Goal: Task Accomplishment & Management: Use online tool/utility

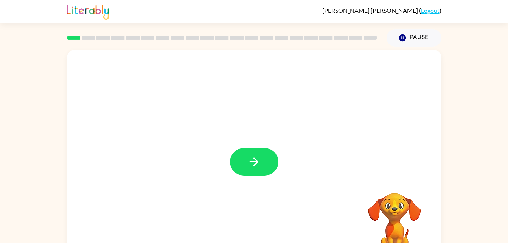
click at [235, 187] on div at bounding box center [254, 158] width 375 height 216
click at [274, 161] on button "button" at bounding box center [254, 162] width 48 height 28
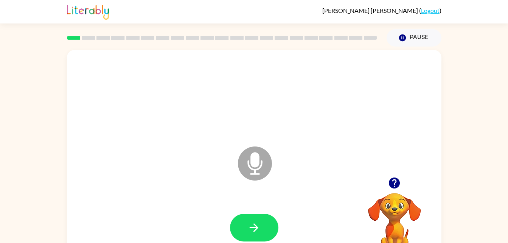
click at [262, 165] on icon at bounding box center [255, 163] width 34 height 34
click at [257, 163] on icon "Microphone The Microphone is here when it is your turn to talk" at bounding box center [293, 173] width 114 height 57
click at [253, 165] on icon "Microphone The Microphone is here when it is your turn to talk" at bounding box center [293, 173] width 114 height 57
click at [394, 185] on icon "button" at bounding box center [394, 182] width 11 height 11
click at [255, 159] on icon "Microphone The Microphone is here when it is your turn to talk" at bounding box center [293, 173] width 114 height 57
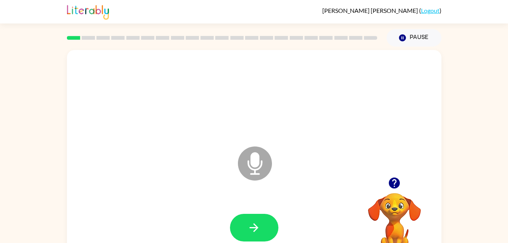
click at [257, 160] on icon "Microphone The Microphone is here when it is your turn to talk" at bounding box center [293, 173] width 114 height 57
click at [257, 228] on icon "button" at bounding box center [254, 227] width 9 height 9
click at [254, 168] on icon at bounding box center [255, 163] width 34 height 34
click at [258, 227] on icon "button" at bounding box center [254, 227] width 9 height 9
click at [270, 165] on icon at bounding box center [255, 163] width 34 height 34
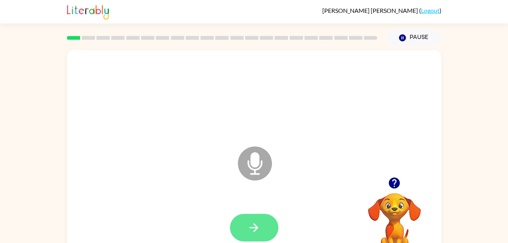
click at [259, 230] on icon "button" at bounding box center [253, 227] width 13 height 13
click at [254, 165] on icon "Microphone The Microphone is here when it is your turn to talk" at bounding box center [293, 173] width 114 height 57
click at [258, 228] on icon "button" at bounding box center [253, 227] width 13 height 13
click at [251, 169] on icon "Microphone The Microphone is here when it is your turn to talk" at bounding box center [293, 173] width 114 height 57
click at [258, 234] on button "button" at bounding box center [254, 228] width 48 height 28
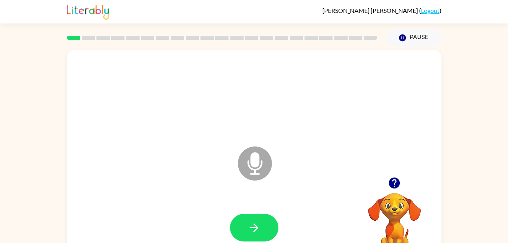
click at [256, 162] on icon "Microphone The Microphone is here when it is your turn to talk" at bounding box center [293, 173] width 114 height 57
click at [258, 228] on icon "button" at bounding box center [254, 227] width 9 height 9
click at [254, 159] on icon "Microphone The Microphone is here when it is your turn to talk" at bounding box center [293, 173] width 114 height 57
click at [257, 229] on icon "button" at bounding box center [253, 227] width 13 height 13
click at [251, 162] on icon "Microphone The Microphone is here when it is your turn to talk" at bounding box center [293, 173] width 114 height 57
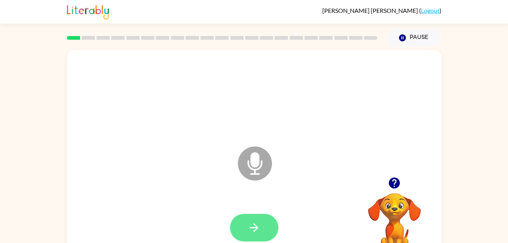
click at [265, 228] on button "button" at bounding box center [254, 228] width 48 height 28
click at [257, 166] on icon "Microphone The Microphone is here when it is your turn to talk" at bounding box center [293, 173] width 114 height 57
click at [253, 224] on icon "button" at bounding box center [253, 227] width 13 height 13
click at [258, 166] on icon "Microphone The Microphone is here when it is your turn to talk" at bounding box center [293, 173] width 114 height 57
click at [253, 229] on icon "button" at bounding box center [253, 227] width 13 height 13
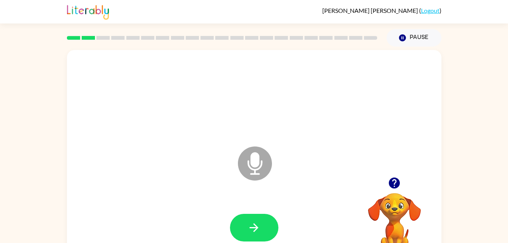
click at [251, 164] on icon "Microphone The Microphone is here when it is your turn to talk" at bounding box center [293, 173] width 114 height 57
click at [257, 224] on icon "button" at bounding box center [253, 227] width 13 height 13
click at [260, 169] on icon at bounding box center [255, 163] width 34 height 34
click at [263, 230] on button "button" at bounding box center [254, 228] width 48 height 28
click at [389, 183] on icon "button" at bounding box center [394, 182] width 11 height 11
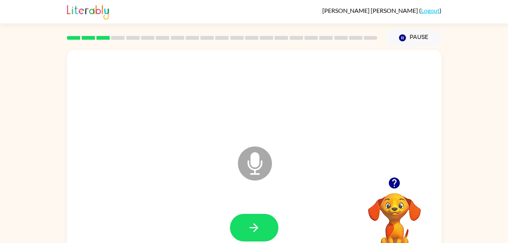
click at [394, 182] on icon "button" at bounding box center [394, 182] width 11 height 11
click at [252, 165] on icon "Microphone The Microphone is here when it is your turn to talk" at bounding box center [293, 173] width 114 height 57
click at [252, 169] on icon "Microphone The Microphone is here when it is your turn to talk" at bounding box center [293, 173] width 114 height 57
click at [257, 225] on icon "button" at bounding box center [253, 227] width 13 height 13
click at [254, 162] on icon "Microphone The Microphone is here when it is your turn to talk" at bounding box center [293, 173] width 114 height 57
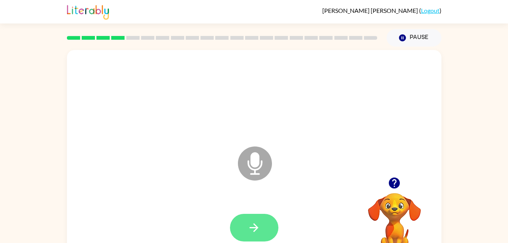
click at [255, 225] on icon "button" at bounding box center [254, 227] width 9 height 9
click at [256, 171] on icon at bounding box center [255, 163] width 34 height 34
click at [256, 230] on icon "button" at bounding box center [254, 227] width 9 height 9
click at [257, 166] on icon "Microphone The Microphone is here when it is your turn to talk" at bounding box center [293, 173] width 114 height 57
click at [251, 228] on icon "button" at bounding box center [254, 227] width 9 height 9
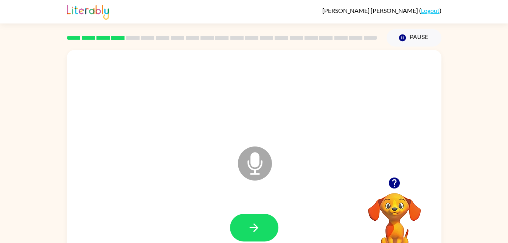
click at [257, 155] on icon "Microphone The Microphone is here when it is your turn to talk" at bounding box center [293, 173] width 114 height 57
click at [260, 233] on icon "button" at bounding box center [253, 227] width 13 height 13
click at [255, 162] on icon "Microphone The Microphone is here when it is your turn to talk" at bounding box center [293, 173] width 114 height 57
click at [257, 234] on icon "button" at bounding box center [253, 227] width 13 height 13
click at [261, 164] on icon "Microphone The Microphone is here when it is your turn to talk" at bounding box center [293, 173] width 114 height 57
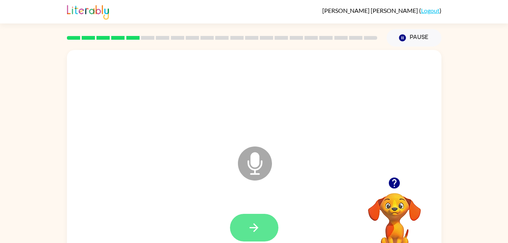
click at [265, 223] on button "button" at bounding box center [254, 228] width 48 height 28
click at [257, 167] on icon "Microphone The Microphone is here when it is your turn to talk" at bounding box center [293, 173] width 114 height 57
click at [261, 227] on button "button" at bounding box center [254, 228] width 48 height 28
click at [392, 185] on icon "button" at bounding box center [394, 182] width 11 height 11
click at [255, 167] on icon "Microphone The Microphone is here when it is your turn to talk" at bounding box center [293, 173] width 114 height 57
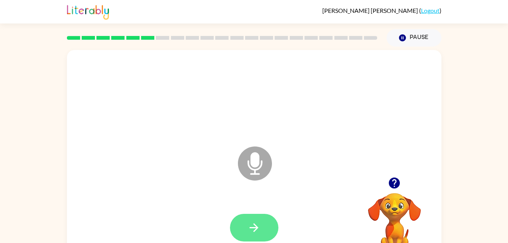
click at [258, 233] on icon "button" at bounding box center [253, 227] width 13 height 13
click at [257, 164] on icon "Microphone The Microphone is here when it is your turn to talk" at bounding box center [293, 173] width 114 height 57
click at [249, 227] on icon "button" at bounding box center [253, 227] width 13 height 13
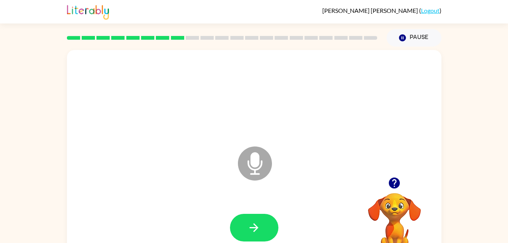
click at [391, 180] on icon "button" at bounding box center [394, 182] width 11 height 11
click at [255, 166] on icon "Microphone The Microphone is here when it is your turn to talk" at bounding box center [293, 173] width 114 height 57
click at [258, 230] on icon "button" at bounding box center [253, 227] width 13 height 13
click at [253, 166] on icon "Microphone The Microphone is here when it is your turn to talk" at bounding box center [293, 173] width 114 height 57
click at [257, 229] on icon "button" at bounding box center [254, 227] width 9 height 9
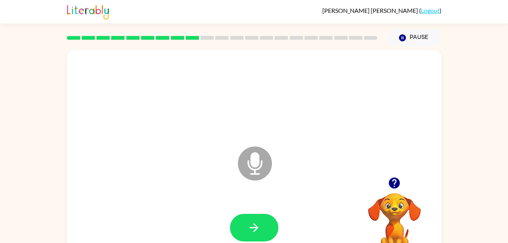
click at [257, 159] on icon "Microphone The Microphone is here when it is your turn to talk" at bounding box center [293, 173] width 114 height 57
click at [260, 224] on icon "button" at bounding box center [253, 227] width 13 height 13
click at [258, 166] on icon at bounding box center [255, 163] width 34 height 34
click at [271, 223] on button "button" at bounding box center [254, 228] width 48 height 28
click at [261, 165] on icon "Microphone The Microphone is here when it is your turn to talk" at bounding box center [293, 173] width 114 height 57
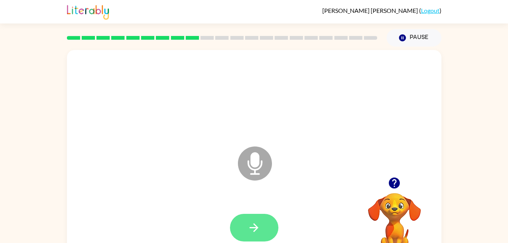
click at [262, 231] on button "button" at bounding box center [254, 228] width 48 height 28
click at [258, 158] on icon "Microphone The Microphone is here when it is your turn to talk" at bounding box center [293, 173] width 114 height 57
click at [264, 230] on button "button" at bounding box center [254, 228] width 48 height 28
click at [401, 190] on button "button" at bounding box center [394, 182] width 19 height 19
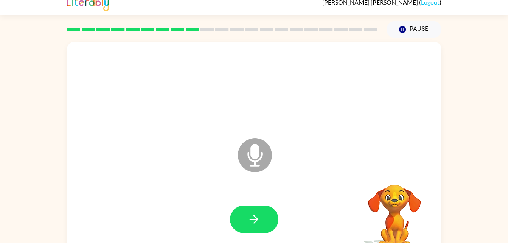
scroll to position [23, 0]
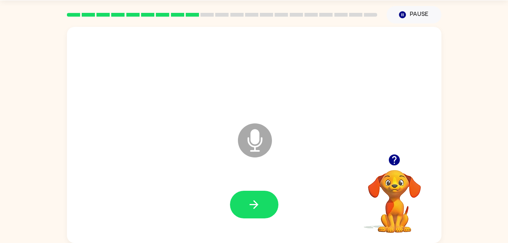
click at [250, 138] on icon at bounding box center [255, 140] width 34 height 34
click at [256, 201] on icon "button" at bounding box center [253, 204] width 13 height 13
click at [392, 166] on icon "button" at bounding box center [394, 159] width 13 height 13
click at [254, 138] on icon "Microphone The Microphone is here when it is your turn to talk" at bounding box center [293, 149] width 114 height 57
click at [257, 203] on icon "button" at bounding box center [254, 204] width 9 height 9
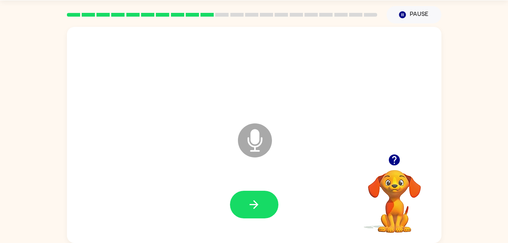
click at [259, 141] on icon at bounding box center [255, 140] width 34 height 34
click at [260, 205] on icon "button" at bounding box center [253, 204] width 13 height 13
click at [397, 157] on icon "button" at bounding box center [394, 159] width 11 height 11
click at [257, 139] on icon "Microphone The Microphone is here when it is your turn to talk" at bounding box center [293, 149] width 114 height 57
click at [254, 210] on icon "button" at bounding box center [253, 204] width 13 height 13
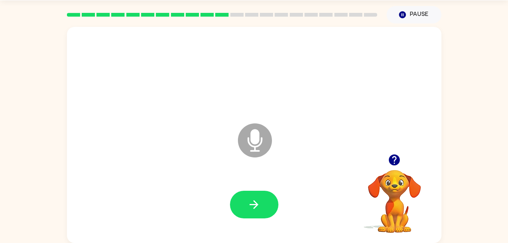
click at [400, 166] on icon "button" at bounding box center [394, 159] width 13 height 13
click at [256, 147] on icon "Microphone The Microphone is here when it is your turn to talk" at bounding box center [293, 149] width 114 height 57
click at [257, 201] on icon "button" at bounding box center [253, 204] width 13 height 13
click at [252, 137] on icon "Microphone The Microphone is here when it is your turn to talk" at bounding box center [293, 149] width 114 height 57
click at [252, 211] on button "button" at bounding box center [254, 205] width 48 height 28
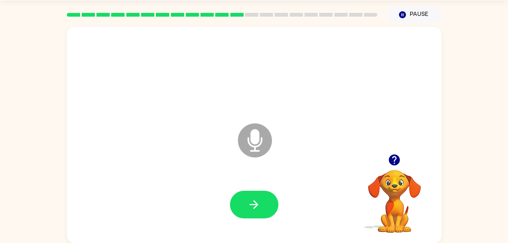
click at [394, 154] on icon "button" at bounding box center [394, 159] width 13 height 13
click at [391, 161] on icon "button" at bounding box center [394, 159] width 11 height 11
click at [390, 159] on icon "button" at bounding box center [394, 159] width 11 height 11
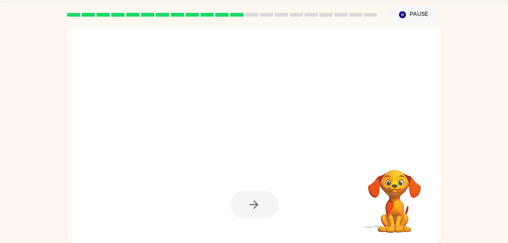
click at [392, 173] on video "Your browser must support playing .mp4 files to use Literably. Please try using…" at bounding box center [395, 196] width 76 height 76
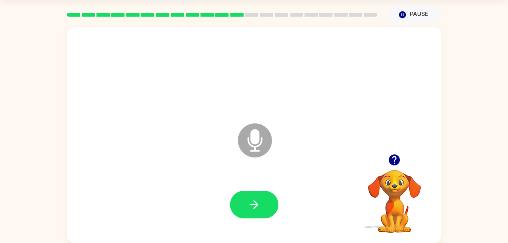
click at [395, 167] on icon "button" at bounding box center [394, 159] width 13 height 13
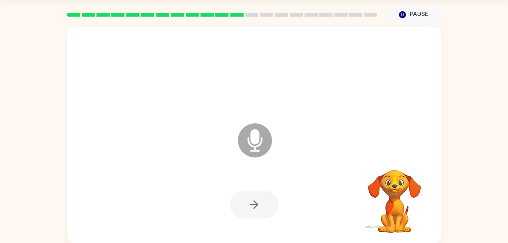
click at [391, 167] on video "Your browser must support playing .mp4 files to use Literably. Please try using…" at bounding box center [395, 196] width 76 height 76
click at [390, 164] on video "Your browser must support playing .mp4 files to use Literably. Please try using…" at bounding box center [395, 196] width 76 height 76
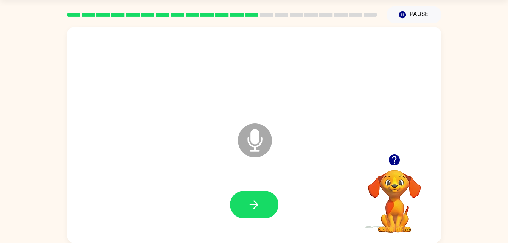
click at [396, 165] on icon "button" at bounding box center [394, 159] width 13 height 13
click at [258, 139] on icon "Microphone The Microphone is here when it is your turn to talk" at bounding box center [293, 149] width 114 height 57
click at [256, 209] on icon "button" at bounding box center [253, 204] width 13 height 13
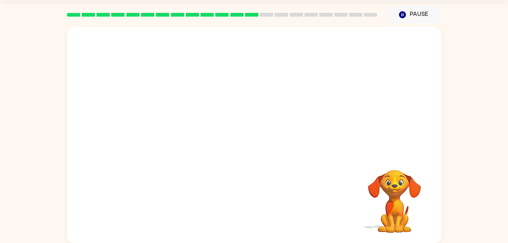
drag, startPoint x: 254, startPoint y: 134, endPoint x: 308, endPoint y: 156, distance: 58.4
click at [308, 156] on div at bounding box center [254, 139] width 359 height 62
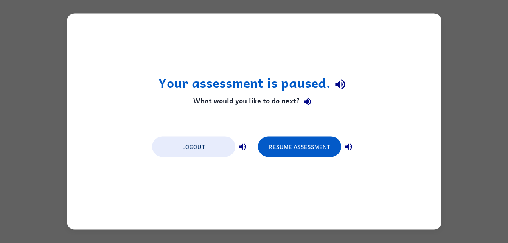
scroll to position [0, 0]
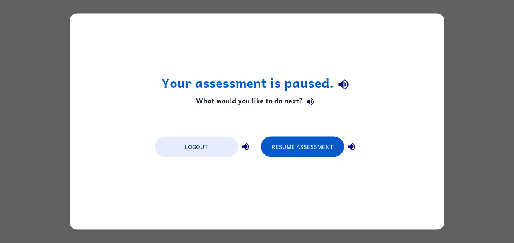
click at [21, 235] on div "Your assessment is paused. What would you like to do next? Logout Resume Assess…" at bounding box center [257, 121] width 514 height 243
click at [301, 150] on button "Resume Assessment" at bounding box center [302, 147] width 83 height 20
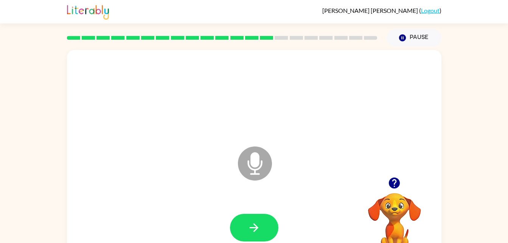
click at [258, 160] on icon "Microphone The Microphone is here when it is your turn to talk" at bounding box center [293, 173] width 114 height 57
click at [269, 224] on button "button" at bounding box center [254, 228] width 48 height 28
click at [258, 162] on icon "Microphone The Microphone is here when it is your turn to talk" at bounding box center [293, 173] width 114 height 57
click at [254, 229] on icon "button" at bounding box center [253, 227] width 13 height 13
click at [258, 163] on icon "Microphone The Microphone is here when it is your turn to talk" at bounding box center [293, 173] width 114 height 57
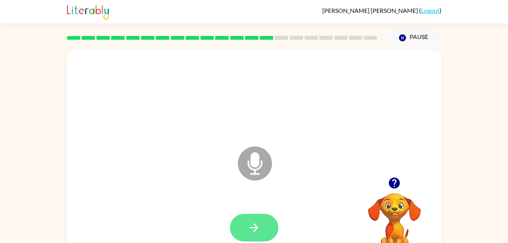
click at [255, 228] on icon "button" at bounding box center [254, 227] width 9 height 9
click at [259, 167] on icon at bounding box center [255, 163] width 34 height 34
click at [260, 233] on icon "button" at bounding box center [253, 227] width 13 height 13
click at [397, 178] on icon "button" at bounding box center [394, 182] width 11 height 11
click at [263, 167] on icon at bounding box center [255, 163] width 34 height 34
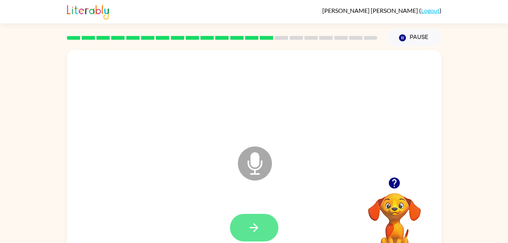
click at [262, 236] on button "button" at bounding box center [254, 228] width 48 height 28
click at [259, 166] on icon at bounding box center [255, 163] width 34 height 34
click at [263, 228] on button "button" at bounding box center [254, 228] width 48 height 28
click at [262, 167] on icon at bounding box center [255, 163] width 34 height 34
click at [261, 227] on button "button" at bounding box center [254, 228] width 48 height 28
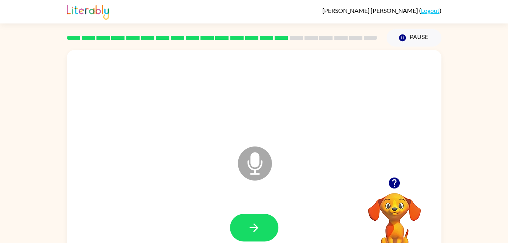
click at [257, 160] on icon "Microphone The Microphone is here when it is your turn to talk" at bounding box center [293, 173] width 114 height 57
click at [258, 232] on icon "button" at bounding box center [253, 227] width 13 height 13
click at [254, 161] on icon "Microphone The Microphone is here when it is your turn to talk" at bounding box center [293, 173] width 114 height 57
click at [243, 235] on button "button" at bounding box center [254, 228] width 48 height 28
click at [254, 162] on icon "Microphone The Microphone is here when it is your turn to talk" at bounding box center [293, 173] width 114 height 57
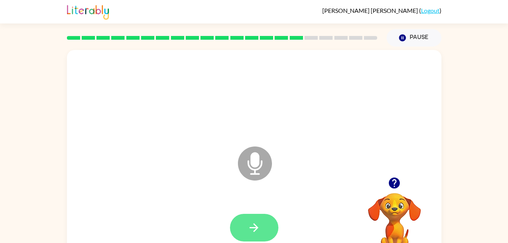
click at [254, 229] on icon "button" at bounding box center [253, 227] width 13 height 13
click at [259, 228] on icon "button" at bounding box center [253, 227] width 13 height 13
click at [249, 175] on icon at bounding box center [255, 163] width 34 height 34
click at [256, 224] on icon "button" at bounding box center [253, 227] width 13 height 13
click at [253, 166] on icon "Microphone The Microphone is here when it is your turn to talk" at bounding box center [293, 173] width 114 height 57
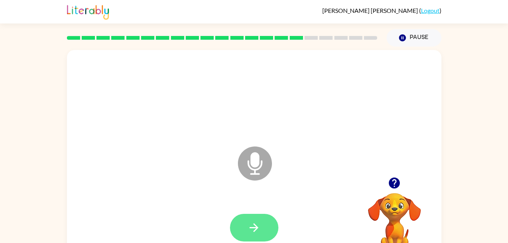
click at [257, 234] on icon "button" at bounding box center [253, 227] width 13 height 13
click at [395, 184] on icon "button" at bounding box center [394, 182] width 13 height 13
click at [259, 159] on icon "Microphone The Microphone is here when it is your turn to talk" at bounding box center [293, 173] width 114 height 57
click at [255, 235] on button "button" at bounding box center [254, 228] width 48 height 28
click at [247, 160] on icon at bounding box center [255, 163] width 34 height 34
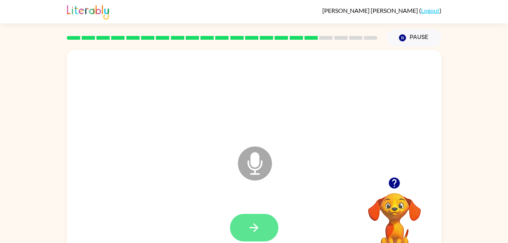
click at [256, 225] on icon "button" at bounding box center [253, 227] width 13 height 13
click at [252, 163] on icon "Microphone The Microphone is here when it is your turn to talk" at bounding box center [293, 173] width 114 height 57
click at [259, 230] on icon "button" at bounding box center [253, 227] width 13 height 13
click at [251, 164] on icon "Microphone The Microphone is here when it is your turn to talk" at bounding box center [293, 173] width 114 height 57
click at [255, 229] on icon "button" at bounding box center [253, 227] width 13 height 13
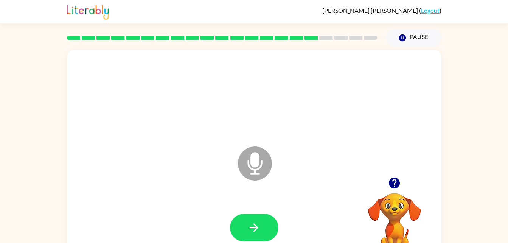
click at [399, 184] on icon "button" at bounding box center [394, 182] width 11 height 11
click at [256, 159] on icon "Microphone The Microphone is here when it is your turn to talk" at bounding box center [293, 173] width 114 height 57
click at [397, 182] on icon "button" at bounding box center [394, 182] width 11 height 11
click at [257, 162] on icon "Microphone The Microphone is here when it is your turn to talk" at bounding box center [293, 173] width 114 height 57
click at [257, 224] on icon "button" at bounding box center [253, 227] width 13 height 13
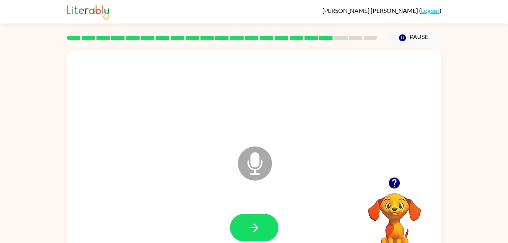
click at [252, 160] on icon "Microphone The Microphone is here when it is your turn to talk" at bounding box center [293, 173] width 114 height 57
click at [257, 226] on icon "button" at bounding box center [253, 227] width 13 height 13
click at [394, 186] on icon "button" at bounding box center [394, 182] width 11 height 11
click at [395, 185] on icon "button" at bounding box center [394, 182] width 11 height 11
click at [473, 219] on div "Microphone The Microphone is here when it is your turn to talk Your browser mus…" at bounding box center [254, 156] width 508 height 219
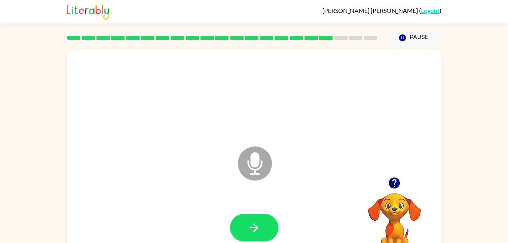
click at [258, 164] on icon "Microphone The Microphone is here when it is your turn to talk" at bounding box center [293, 173] width 114 height 57
click at [261, 230] on button "button" at bounding box center [254, 228] width 48 height 28
click at [255, 158] on icon "Microphone The Microphone is here when it is your turn to talk" at bounding box center [293, 173] width 114 height 57
click at [260, 229] on icon "button" at bounding box center [253, 227] width 13 height 13
click at [252, 170] on icon "Microphone The Microphone is here when it is your turn to talk" at bounding box center [293, 173] width 114 height 57
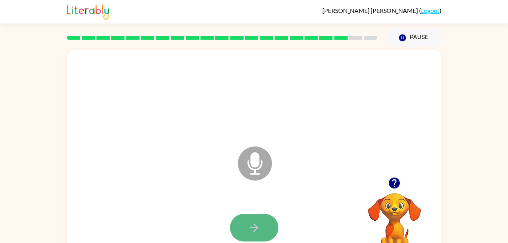
click at [259, 226] on icon "button" at bounding box center [253, 227] width 13 height 13
click at [393, 183] on icon "button" at bounding box center [394, 182] width 11 height 11
click at [255, 168] on icon at bounding box center [255, 163] width 34 height 34
click at [259, 234] on icon "button" at bounding box center [253, 227] width 13 height 13
click at [257, 227] on icon "button" at bounding box center [254, 227] width 9 height 9
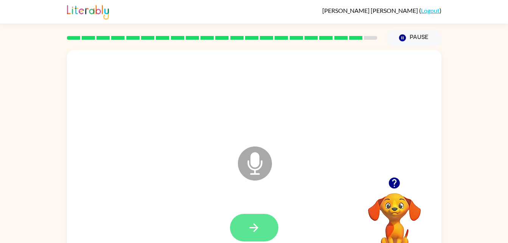
click at [260, 227] on icon "button" at bounding box center [253, 227] width 13 height 13
click at [250, 167] on icon "Microphone The Microphone is here when it is your turn to talk" at bounding box center [293, 173] width 114 height 57
click at [260, 223] on icon "button" at bounding box center [253, 227] width 13 height 13
click at [254, 165] on icon "Microphone The Microphone is here when it is your turn to talk" at bounding box center [293, 173] width 114 height 57
click at [262, 230] on button "button" at bounding box center [254, 228] width 48 height 28
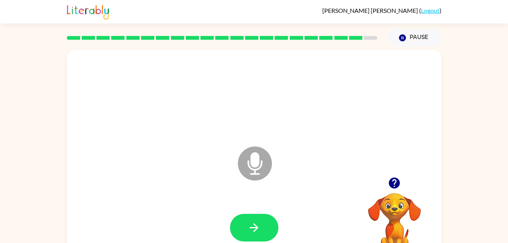
click at [266, 170] on icon at bounding box center [255, 163] width 34 height 34
click at [261, 234] on button "button" at bounding box center [254, 228] width 48 height 28
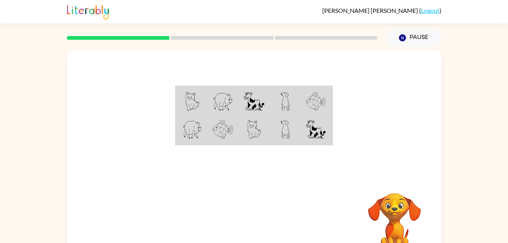
click at [312, 135] on img at bounding box center [316, 129] width 20 height 19
click at [255, 103] on img at bounding box center [254, 101] width 20 height 19
click at [288, 93] on img at bounding box center [285, 101] width 9 height 19
click at [286, 124] on img at bounding box center [285, 129] width 9 height 19
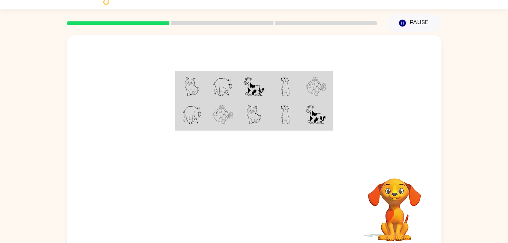
scroll to position [20, 0]
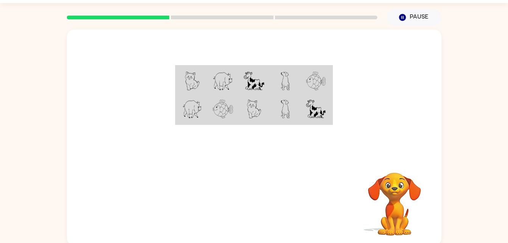
click at [184, 115] on img at bounding box center [192, 109] width 20 height 19
click at [222, 68] on td at bounding box center [222, 80] width 31 height 29
click at [225, 113] on img at bounding box center [223, 109] width 20 height 19
click at [330, 78] on td at bounding box center [316, 80] width 31 height 29
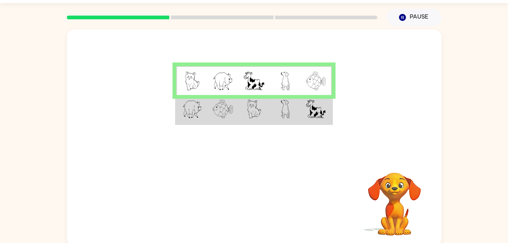
click at [278, 107] on td at bounding box center [285, 109] width 31 height 29
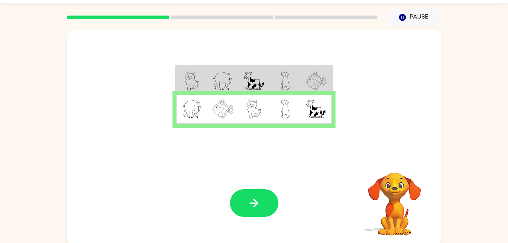
click at [305, 85] on td at bounding box center [316, 80] width 31 height 29
click at [308, 73] on img at bounding box center [316, 81] width 20 height 19
click at [251, 206] on icon "button" at bounding box center [253, 202] width 13 height 13
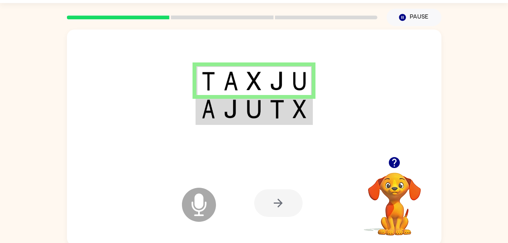
click at [193, 193] on icon at bounding box center [199, 205] width 34 height 34
click at [293, 107] on td at bounding box center [300, 109] width 23 height 29
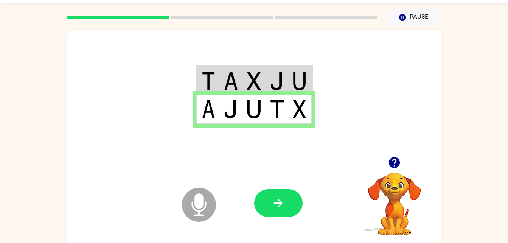
click at [203, 198] on icon "Microphone The Microphone is here when it is your turn to talk" at bounding box center [237, 214] width 114 height 57
click at [283, 209] on icon "button" at bounding box center [278, 202] width 13 height 13
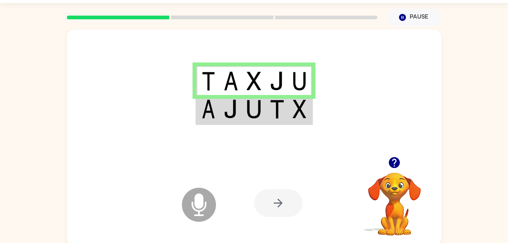
click at [205, 211] on icon at bounding box center [199, 205] width 34 height 34
click at [233, 115] on img at bounding box center [231, 109] width 14 height 19
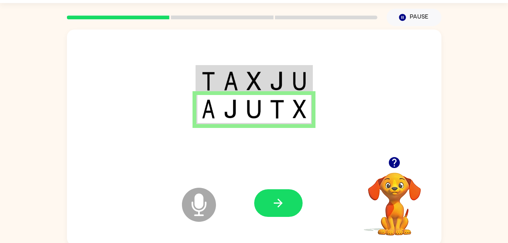
click at [183, 203] on icon at bounding box center [199, 205] width 34 height 34
click at [272, 204] on icon "button" at bounding box center [278, 202] width 13 height 13
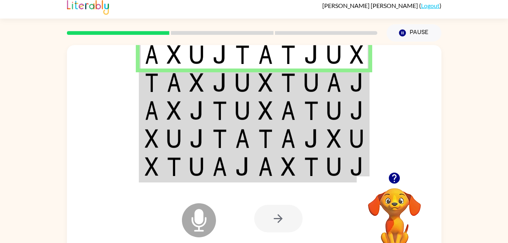
scroll to position [0, 0]
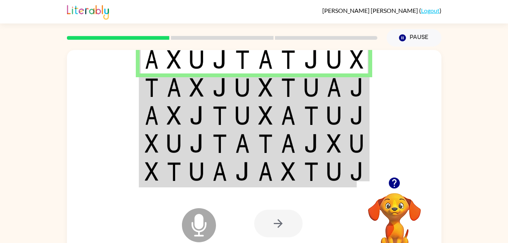
click at [200, 221] on icon "Microphone The Microphone is here when it is your turn to talk" at bounding box center [237, 234] width 114 height 57
click at [290, 99] on td at bounding box center [288, 87] width 23 height 28
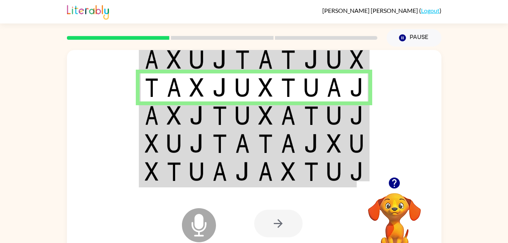
click at [198, 223] on icon "Microphone The Microphone is here when it is your turn to talk" at bounding box center [237, 234] width 114 height 57
click at [192, 232] on icon at bounding box center [199, 225] width 34 height 34
click at [263, 118] on img at bounding box center [265, 115] width 14 height 19
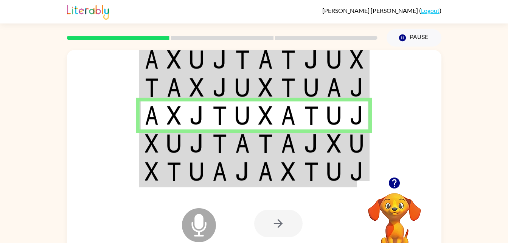
click at [205, 229] on icon at bounding box center [199, 225] width 34 height 34
click at [346, 145] on td at bounding box center [357, 143] width 23 height 28
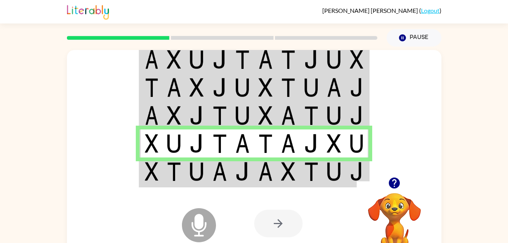
click at [308, 170] on img at bounding box center [311, 171] width 14 height 19
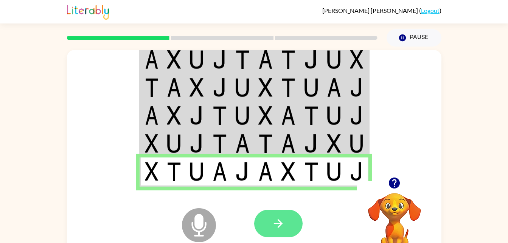
click at [277, 225] on icon "button" at bounding box center [278, 223] width 13 height 13
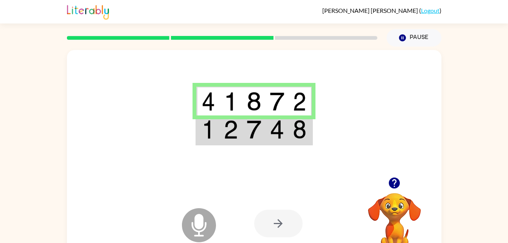
click at [195, 238] on icon at bounding box center [199, 225] width 34 height 34
click at [296, 127] on img at bounding box center [300, 129] width 14 height 19
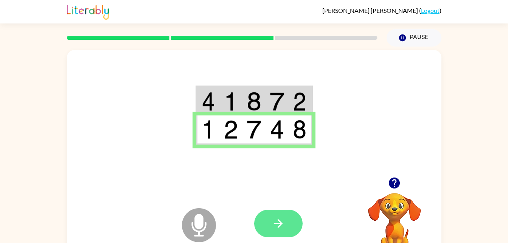
click at [279, 223] on icon "button" at bounding box center [278, 223] width 13 height 13
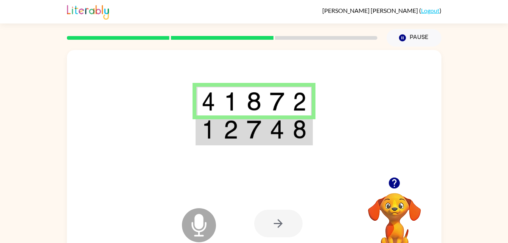
click at [198, 225] on icon "Microphone The Microphone is here when it is your turn to talk" at bounding box center [237, 234] width 114 height 57
click at [294, 129] on img at bounding box center [300, 129] width 14 height 19
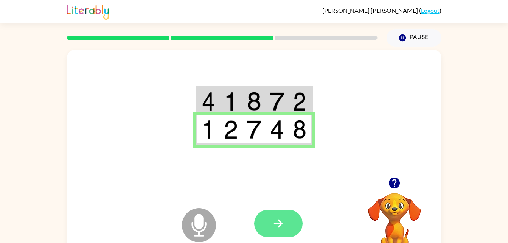
click at [283, 221] on icon "button" at bounding box center [278, 223] width 13 height 13
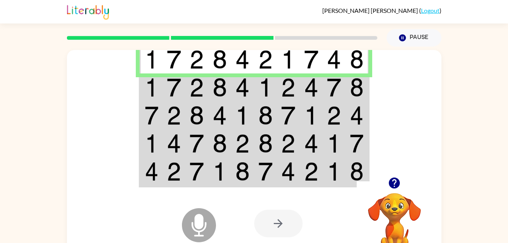
click at [212, 216] on icon at bounding box center [199, 225] width 34 height 34
click at [315, 83] on img at bounding box center [311, 87] width 14 height 19
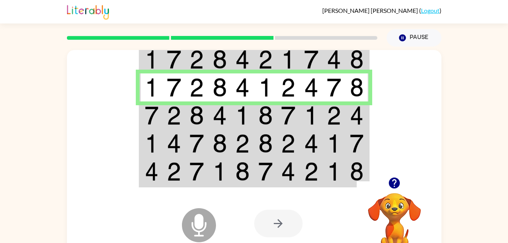
click at [318, 113] on img at bounding box center [311, 115] width 14 height 19
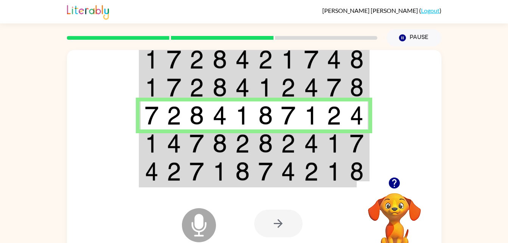
click at [303, 144] on td at bounding box center [311, 143] width 23 height 28
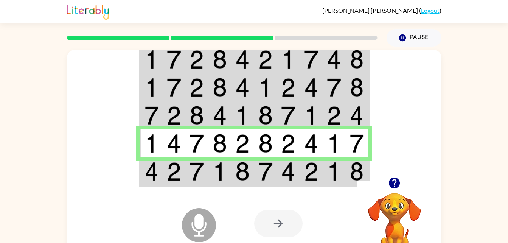
click at [284, 169] on img at bounding box center [288, 171] width 14 height 19
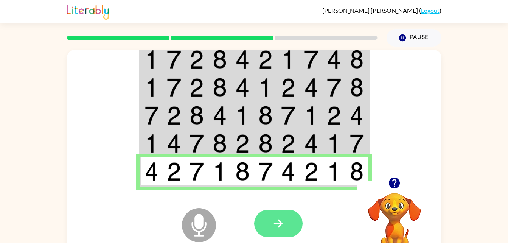
click at [287, 224] on button "button" at bounding box center [278, 224] width 48 height 28
